Goal: Find specific page/section: Find specific page/section

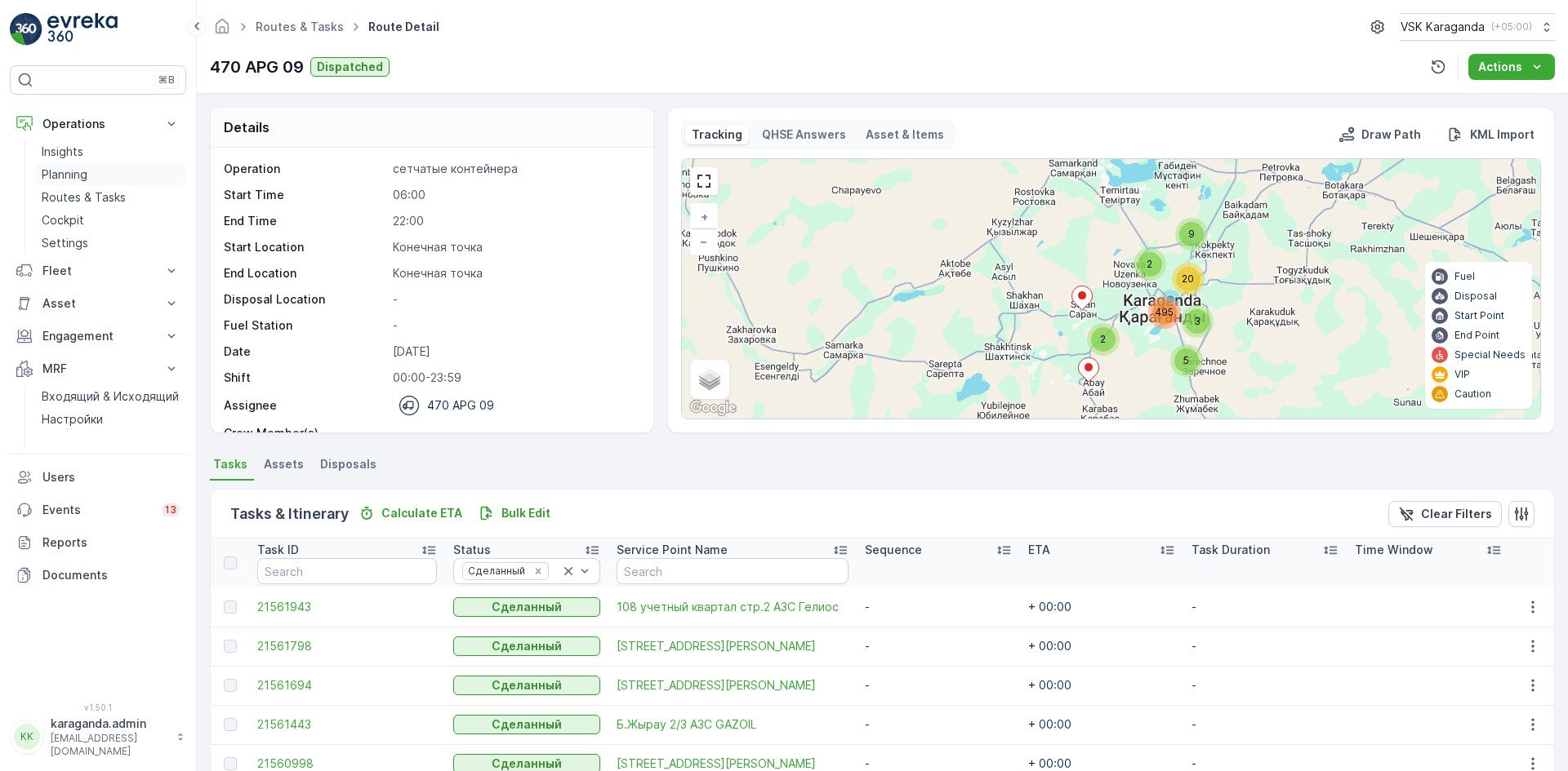
scroll to position [51, 0]
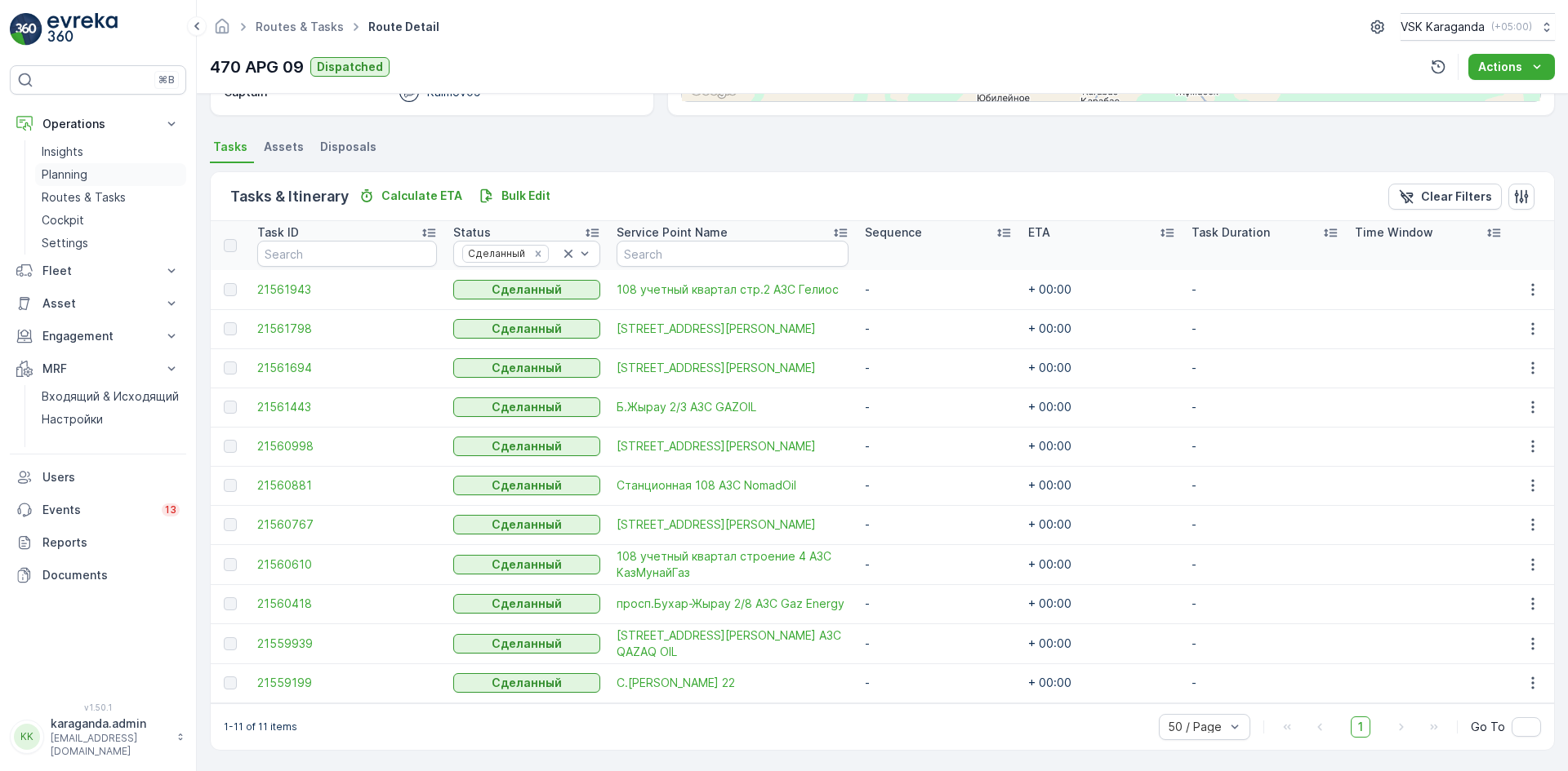
click at [61, 169] on p "Planning" at bounding box center [64, 175] width 46 height 17
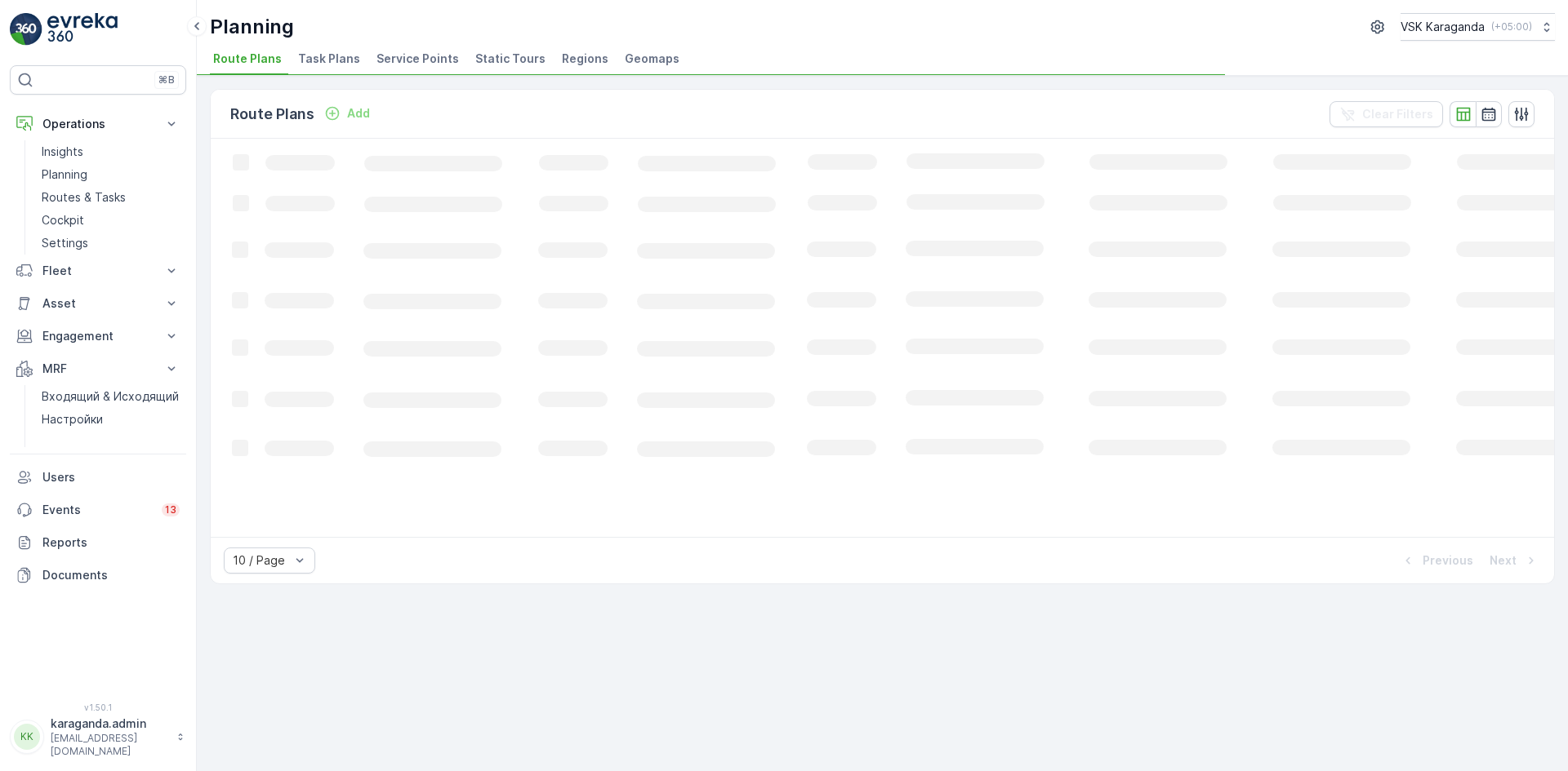
click at [404, 60] on span "Service Points" at bounding box center [417, 58] width 83 height 17
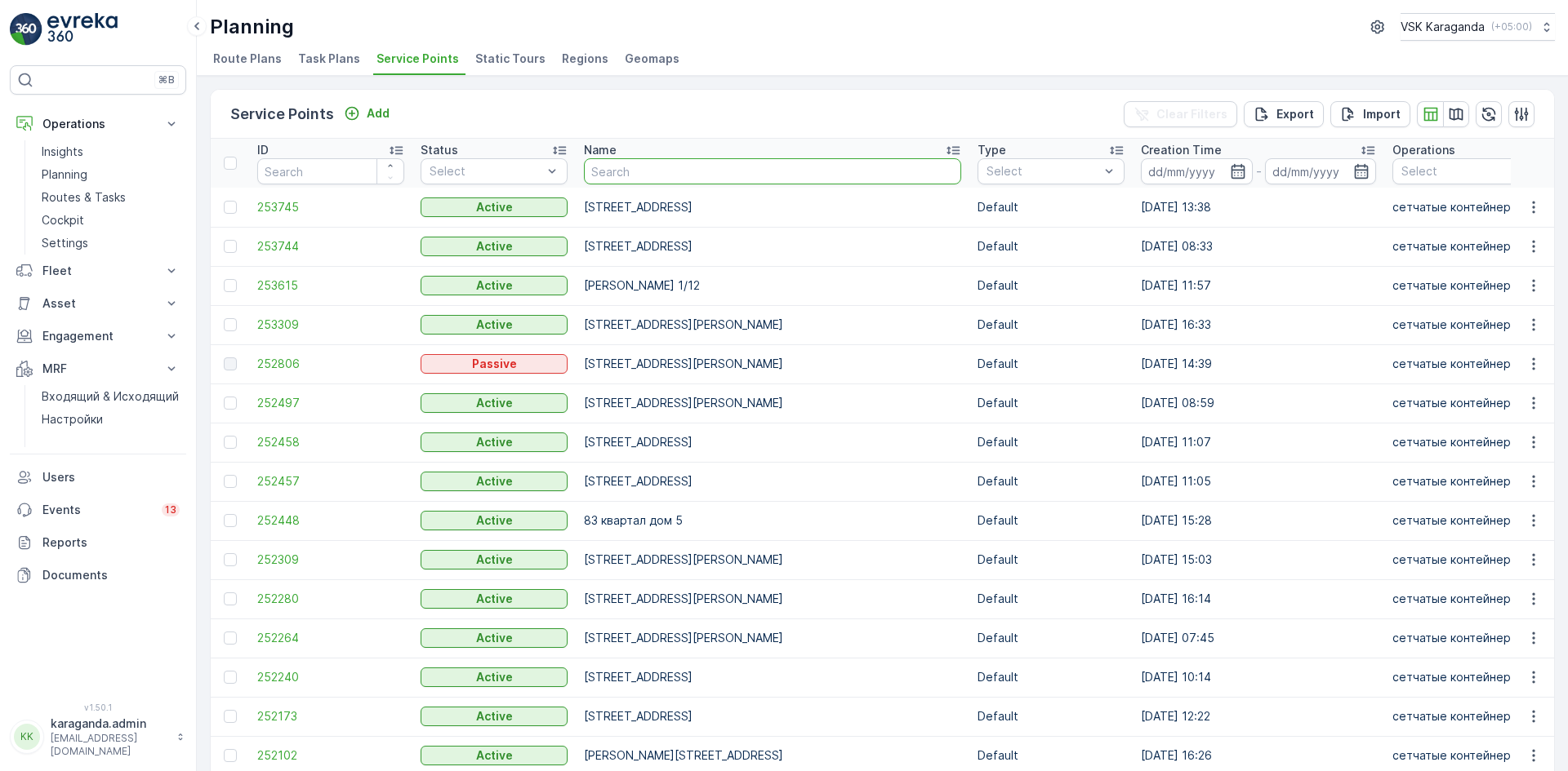
click at [656, 168] on input "text" at bounding box center [772, 171] width 377 height 26
